Goal: Navigation & Orientation: Find specific page/section

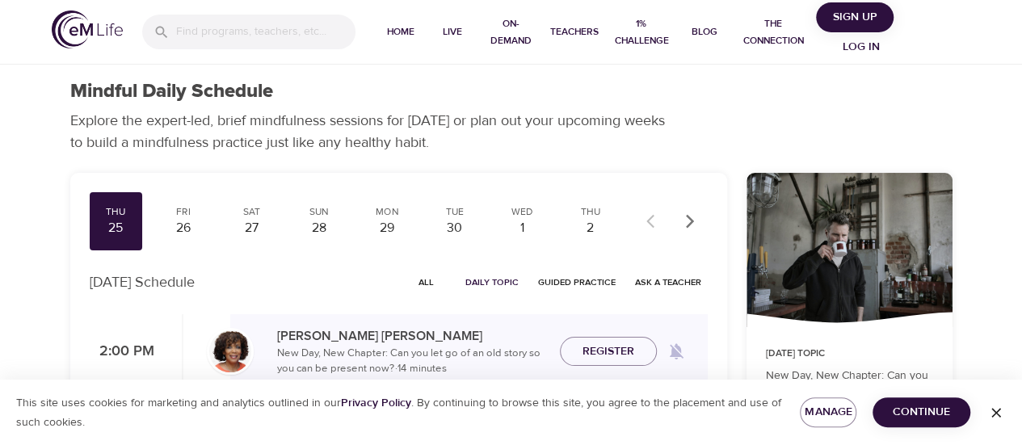
click at [866, 44] on span "Log in" at bounding box center [861, 47] width 65 height 20
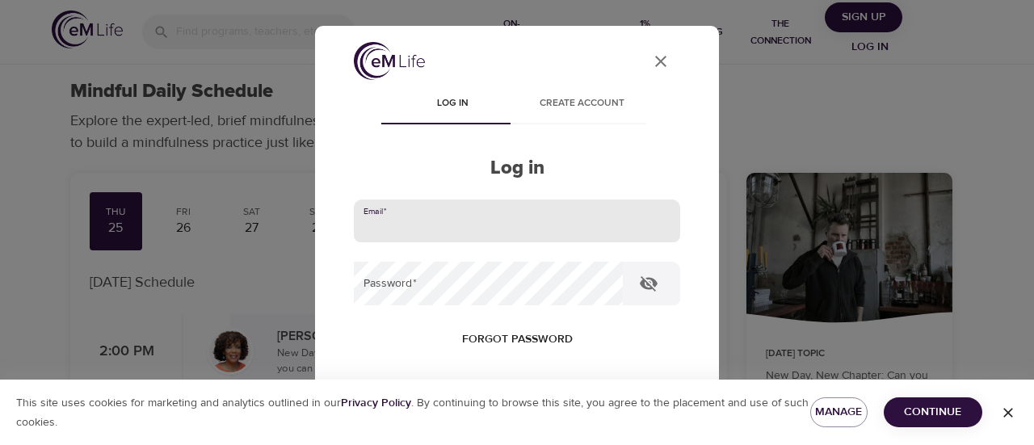
click at [507, 207] on input "email" at bounding box center [517, 222] width 326 height 44
type input "[PERSON_NAME][EMAIL_ADDRESS][DOMAIN_NAME]"
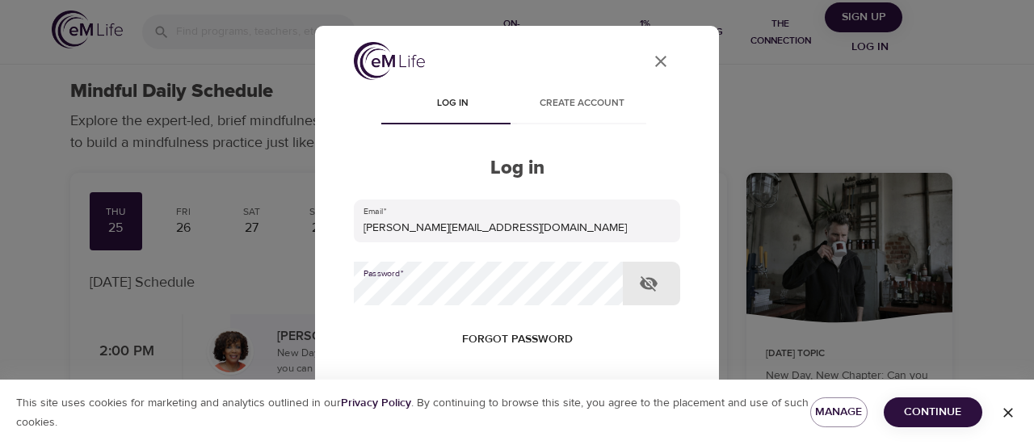
click at [477, 427] on button "Log in" at bounding box center [516, 444] width 79 height 34
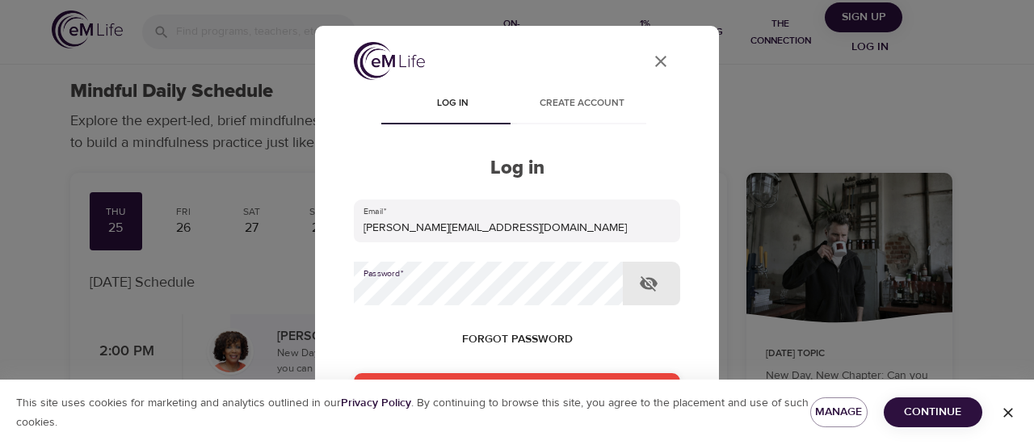
click at [225, 289] on div "User Profile Log in Create account Log in Email   * [PERSON_NAME][EMAIL_ADDRESS…" at bounding box center [517, 222] width 1034 height 445
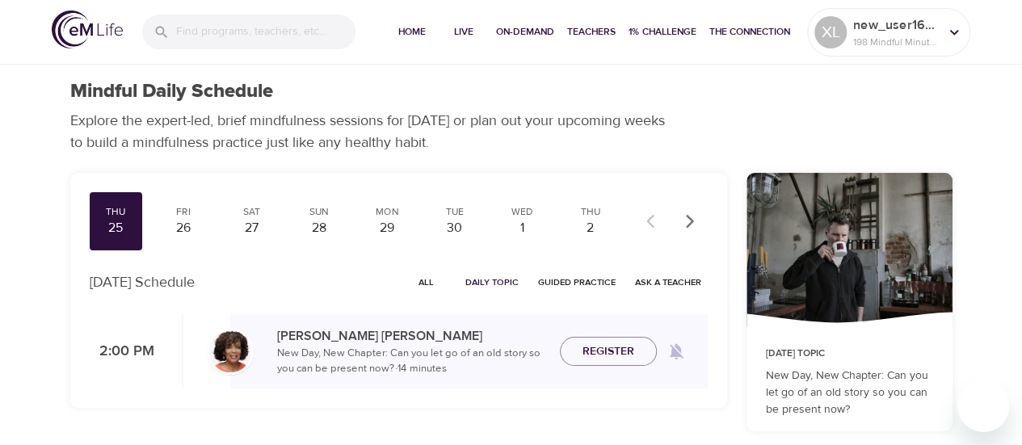
checkbox input "true"
click at [869, 47] on p "198 Mindful Minutes" at bounding box center [896, 42] width 86 height 15
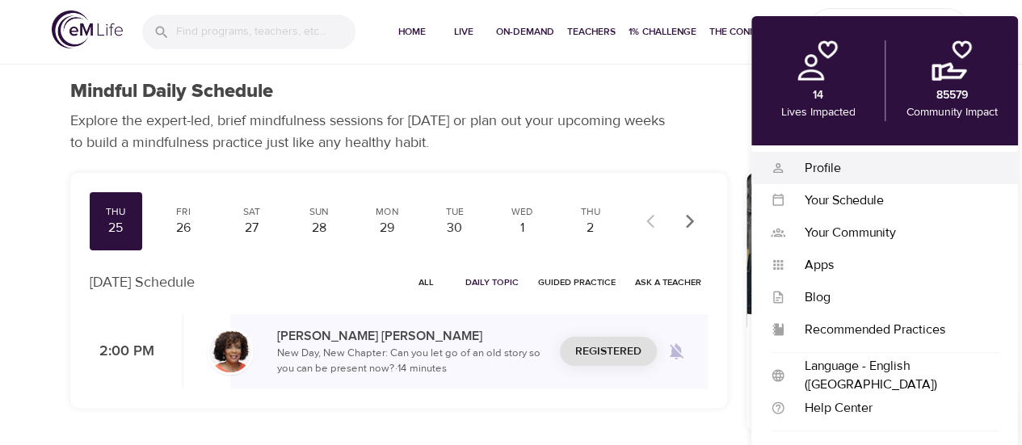
click at [845, 167] on div "Profile" at bounding box center [891, 168] width 213 height 19
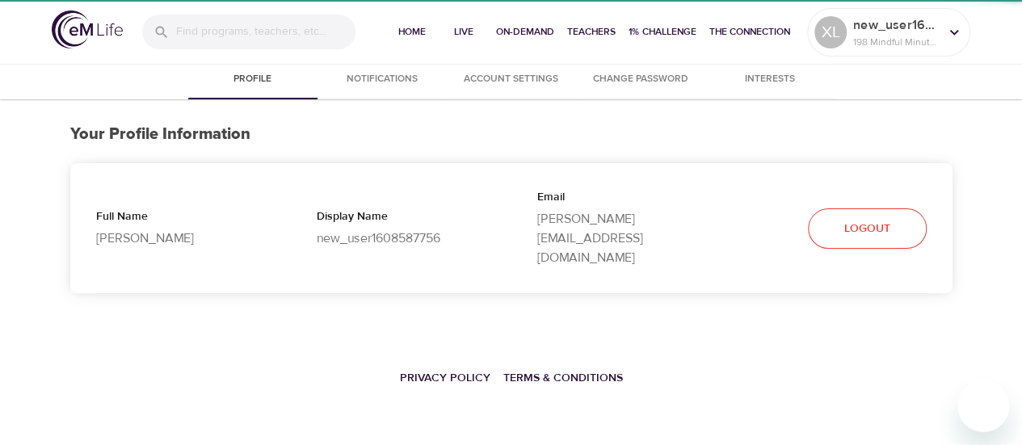
select select "10"
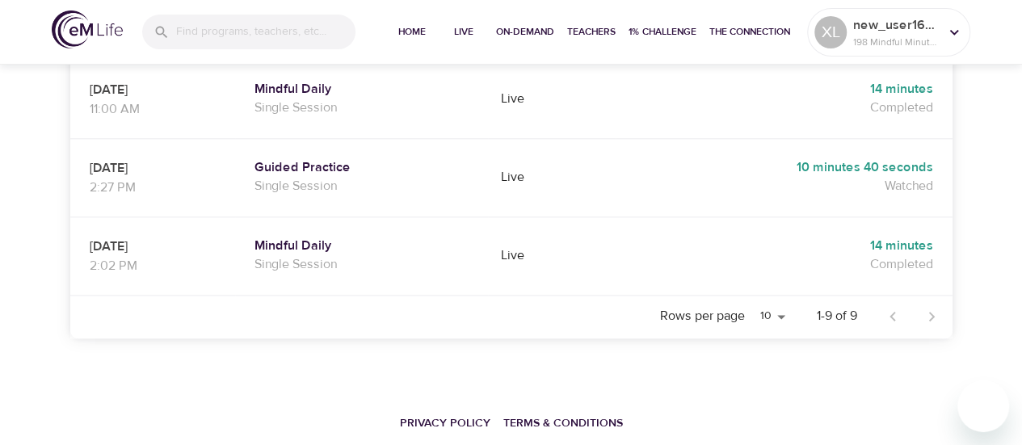
scroll to position [856, 0]
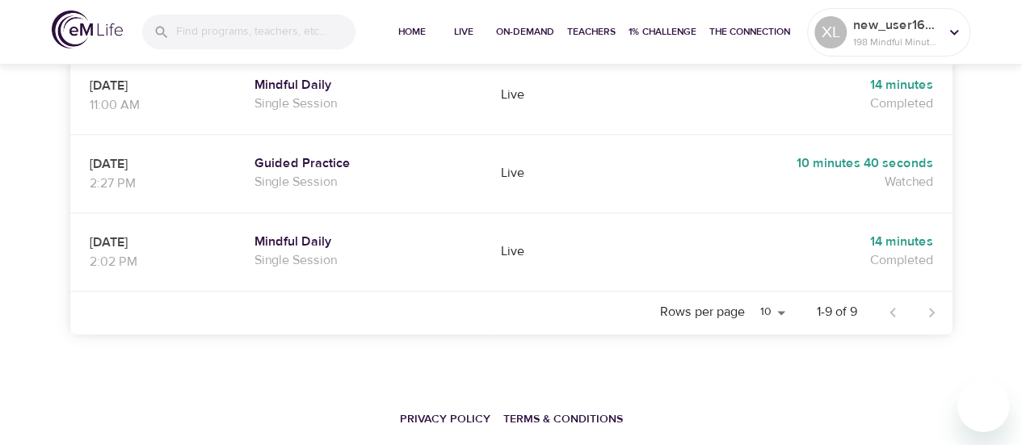
click at [923, 293] on div at bounding box center [912, 312] width 78 height 39
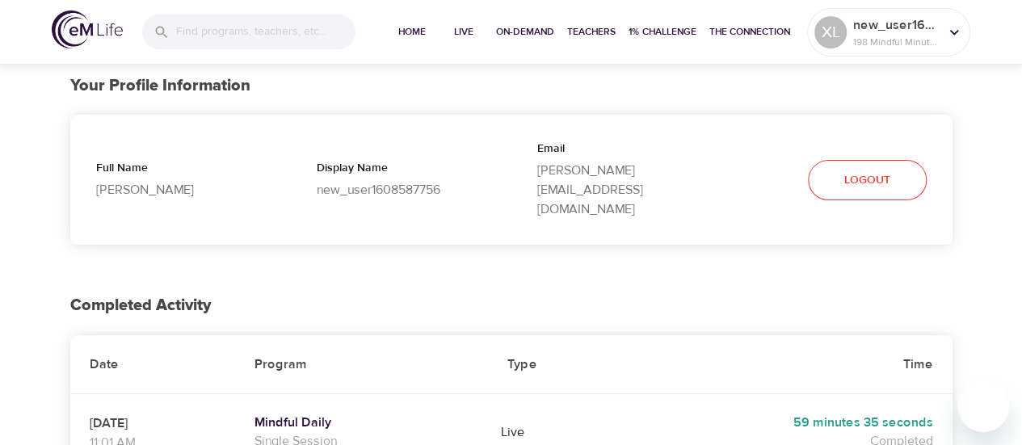
scroll to position [0, 0]
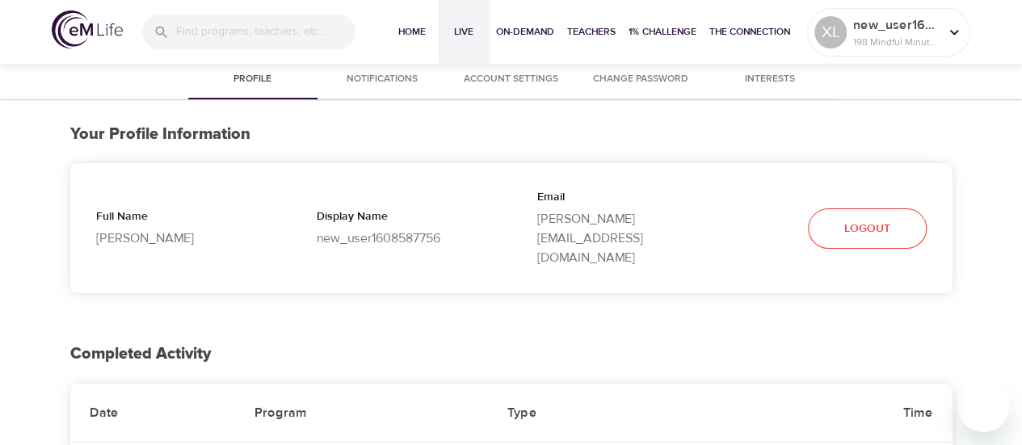
click at [469, 35] on span "Live" at bounding box center [463, 31] width 39 height 17
